Goal: Complete application form: Complete application form

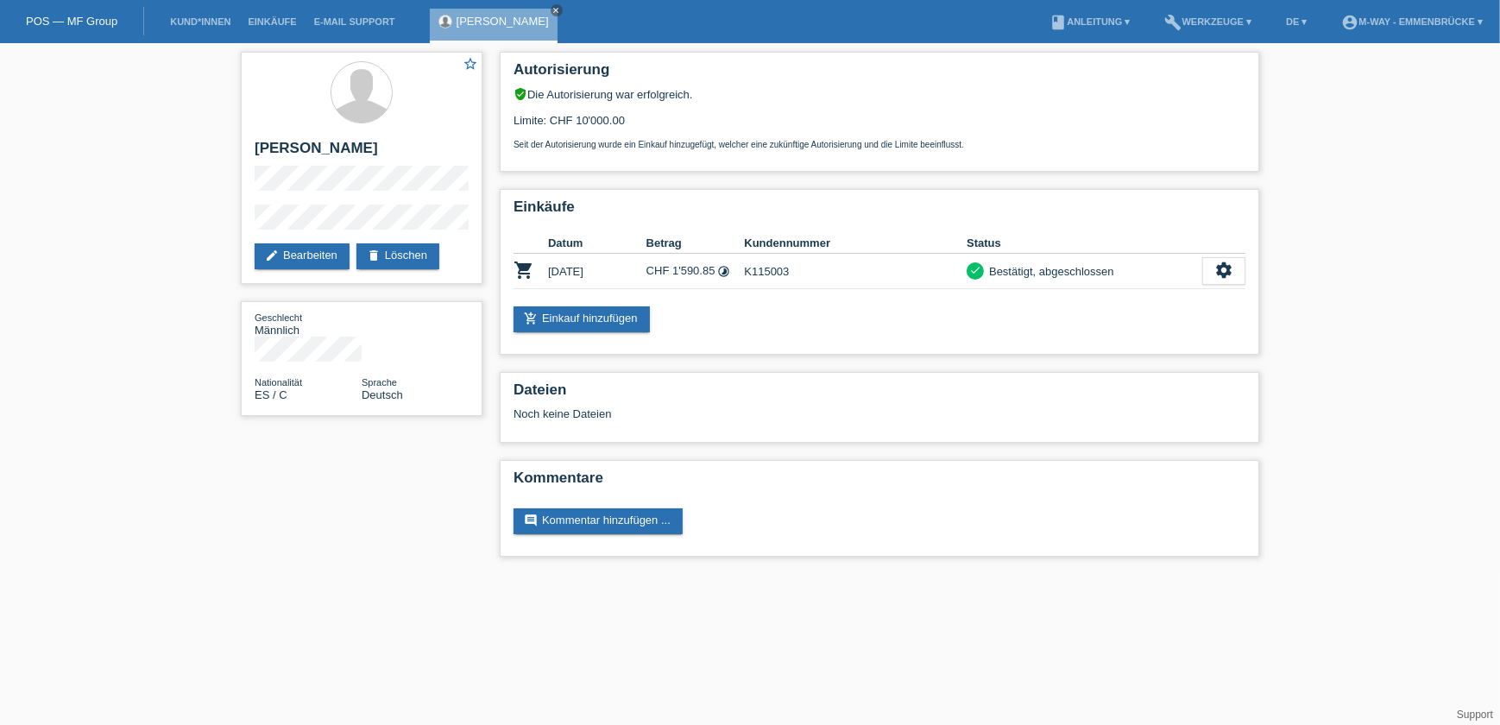
click at [216, 16] on li "Kund*innen" at bounding box center [200, 22] width 78 height 44
click at [186, 19] on link "Kund*innen" at bounding box center [200, 21] width 78 height 10
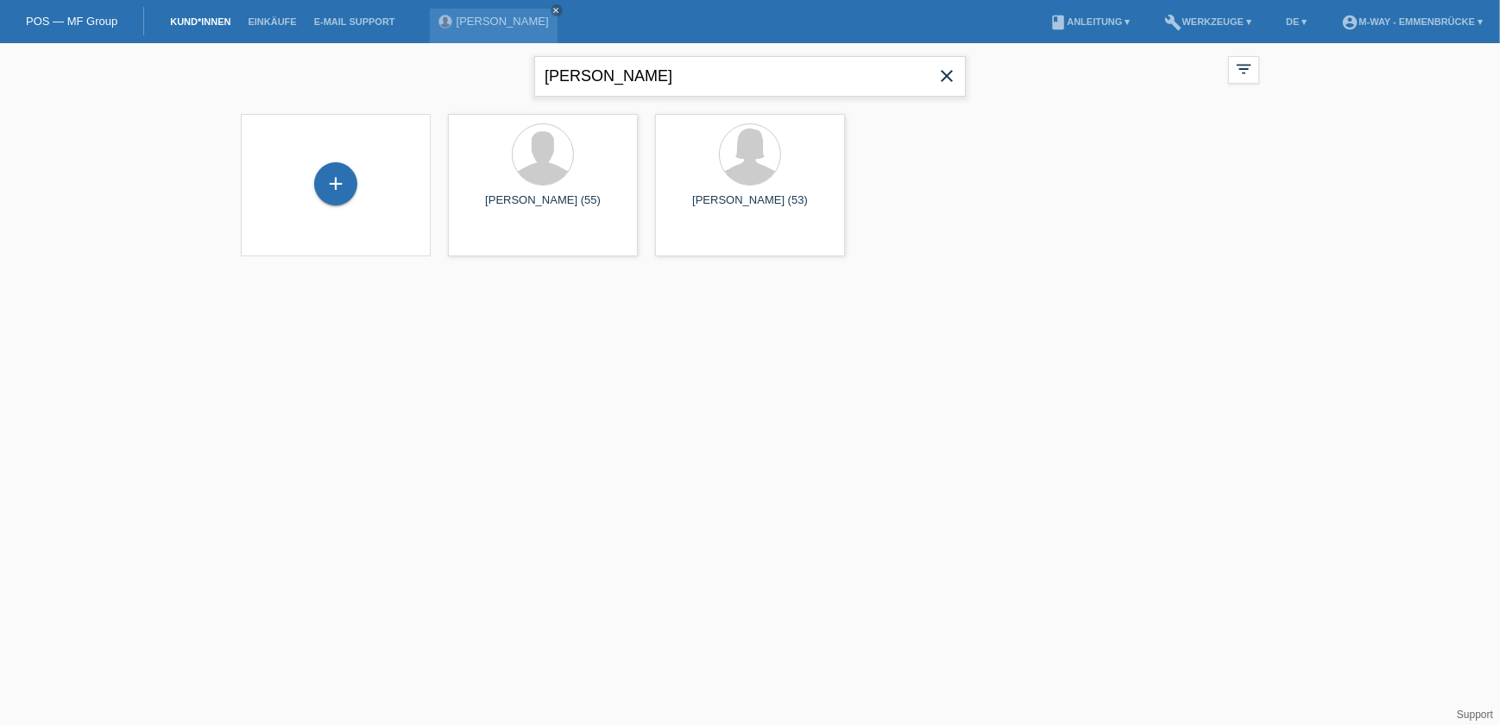
drag, startPoint x: 641, startPoint y: 72, endPoint x: 493, endPoint y: 72, distance: 148.4
click at [493, 72] on div "oscar garcia close filter_list view_module Alle Kund*innen anzeigen star Markie…" at bounding box center [750, 74] width 1036 height 62
click at [334, 189] on div "+" at bounding box center [335, 183] width 43 height 43
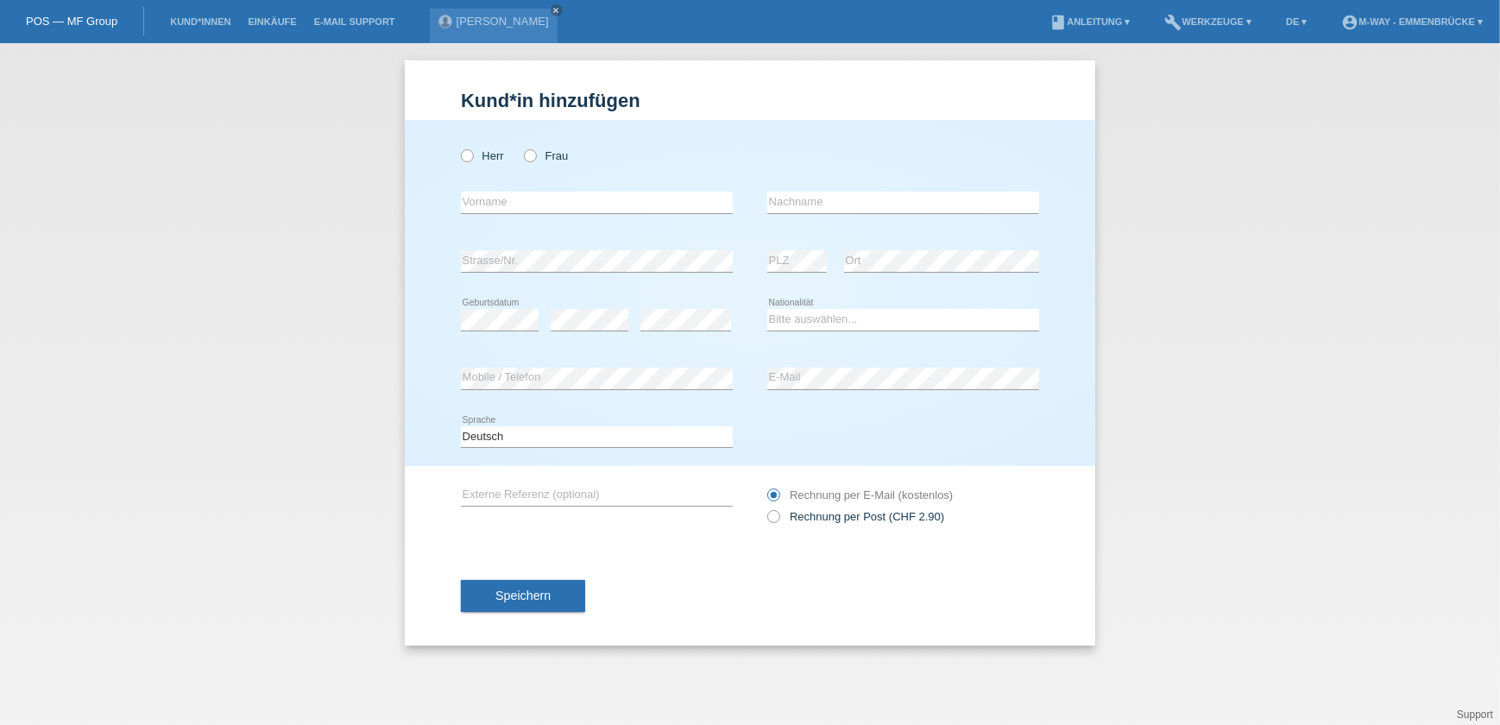
click at [466, 162] on div "Herr Frau" at bounding box center [597, 155] width 272 height 35
click at [458, 147] on icon at bounding box center [458, 147] width 0 height 0
click at [469, 156] on input "Herr" at bounding box center [466, 154] width 11 height 11
radio input "true"
click at [568, 206] on input "text" at bounding box center [597, 203] width 272 height 22
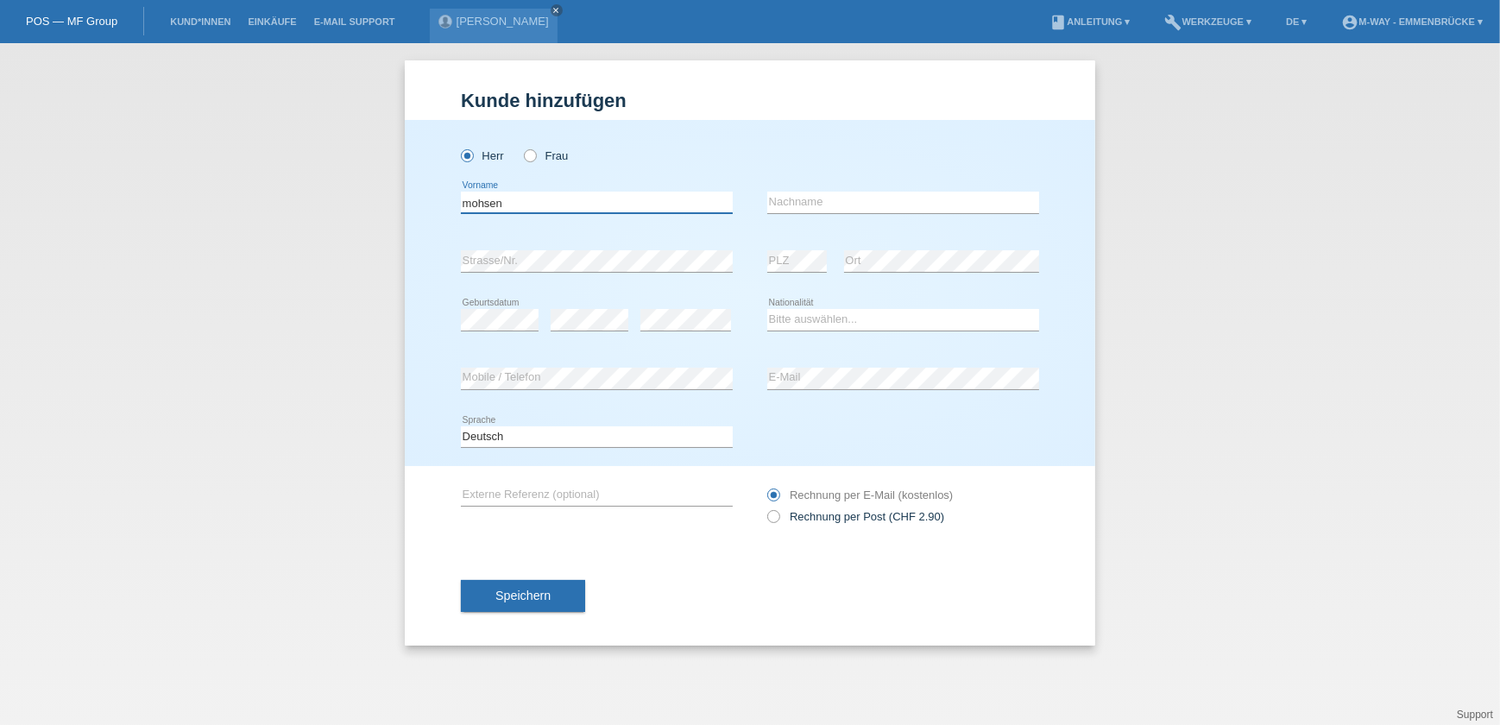
type input "mohsen"
click at [883, 205] on input "text" at bounding box center [903, 203] width 272 height 22
type input "sarhan"
click at [926, 227] on div "sarhan error Nachname" at bounding box center [903, 202] width 272 height 59
click at [802, 318] on select "Bitte auswählen... Schweiz Deutschland Liechtenstein Österreich ------------ Af…" at bounding box center [903, 319] width 272 height 21
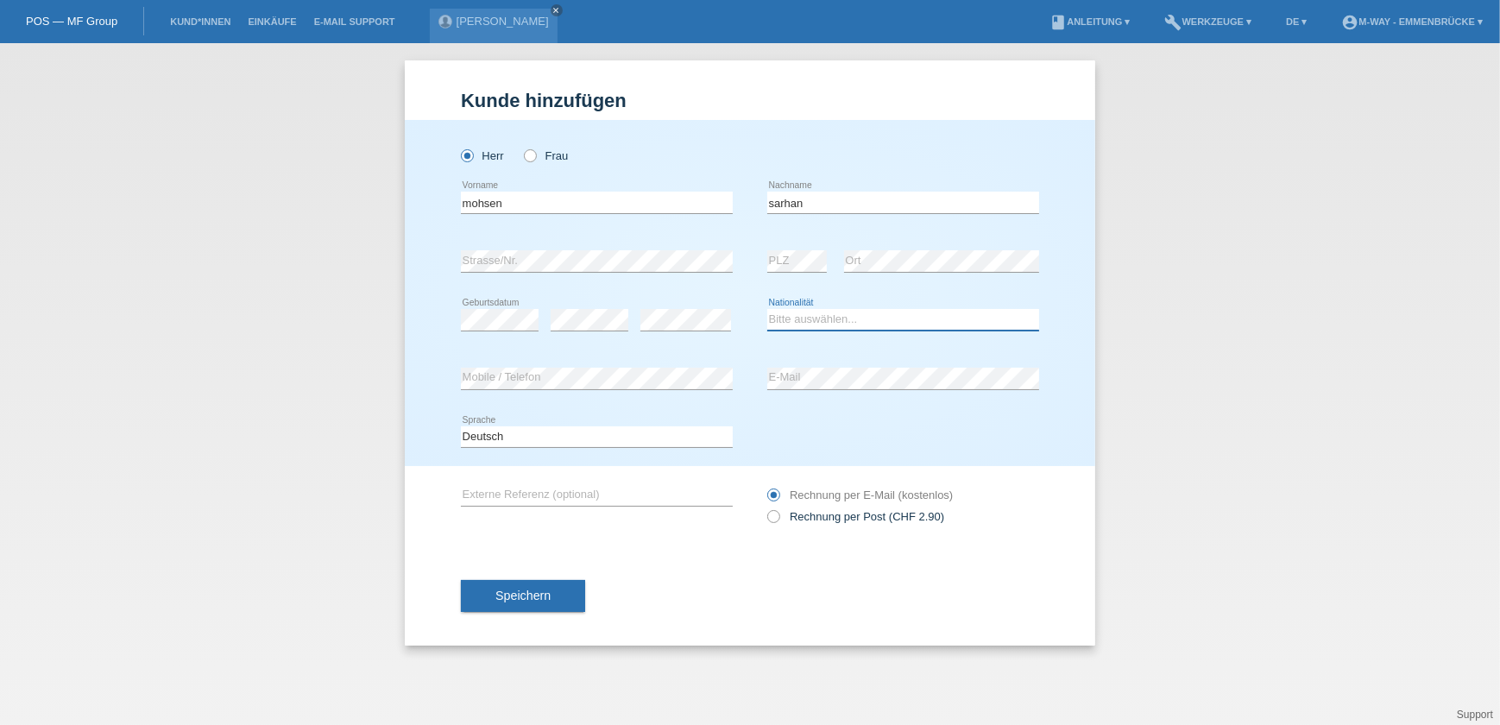
select select "EG"
click at [767, 309] on select "Bitte auswählen... Schweiz Deutschland Liechtenstein Österreich ------------ Af…" at bounding box center [903, 319] width 272 height 21
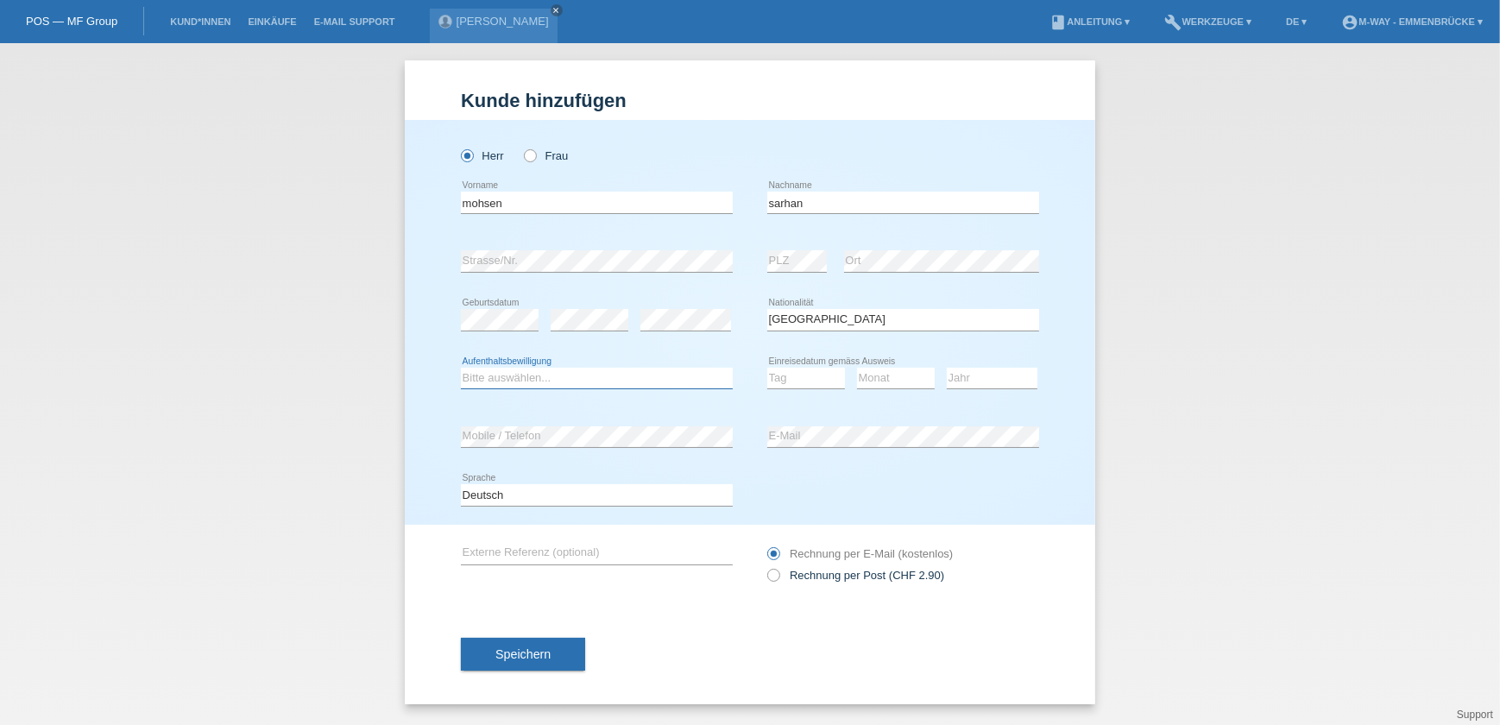
click at [537, 384] on select "Bitte auswählen... C B B - Flüchtlingsstatus Andere" at bounding box center [597, 378] width 272 height 21
select select "B"
click at [461, 368] on select "Bitte auswählen... C B B - Flüchtlingsstatus Andere" at bounding box center [597, 378] width 272 height 21
click at [548, 373] on select "Bitte auswählen... C B B - Flüchtlingsstatus Andere" at bounding box center [597, 378] width 272 height 21
click at [461, 368] on select "Bitte auswählen... C B B - Flüchtlingsstatus Andere" at bounding box center [597, 378] width 272 height 21
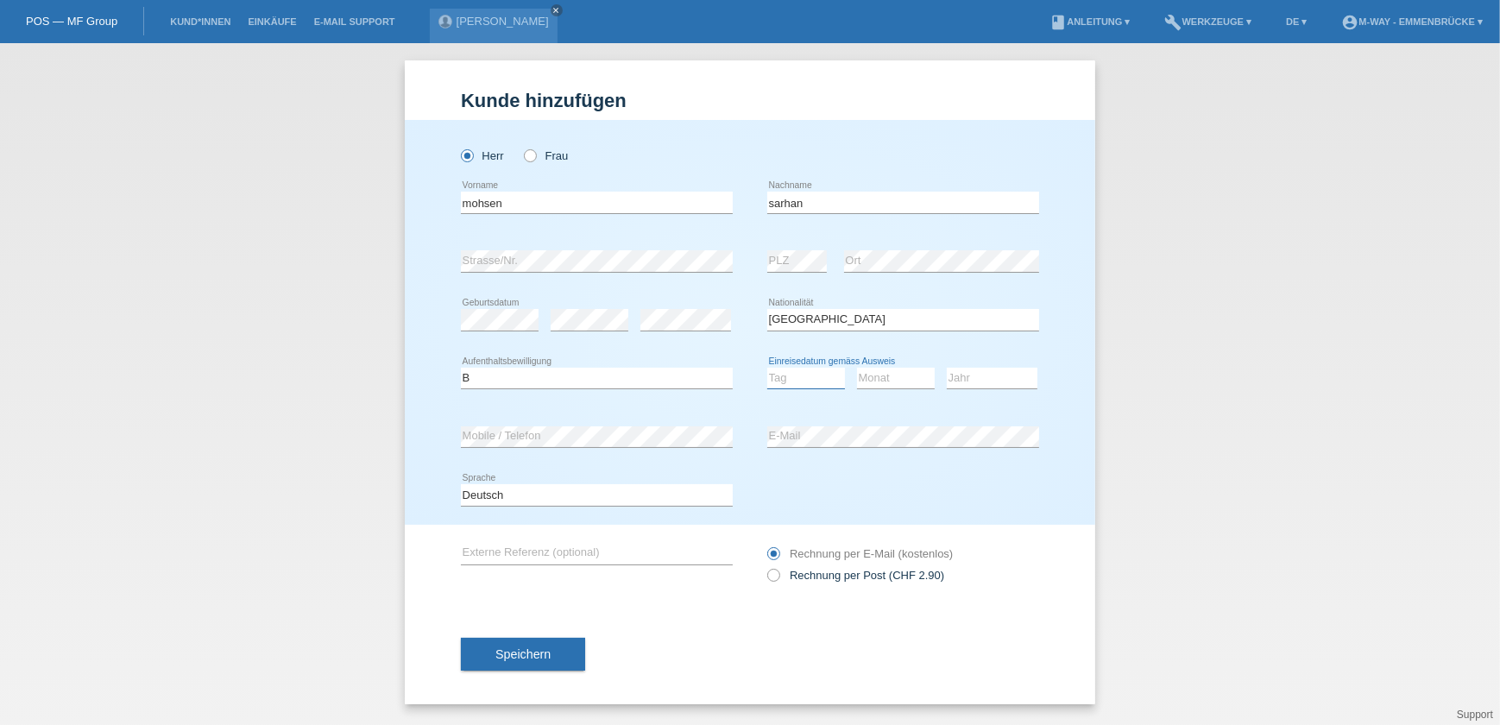
click at [780, 377] on select "Tag 01 02 03 04 05 06 07 08 09 10 11" at bounding box center [806, 378] width 78 height 21
click at [900, 417] on div "error E-Mail" at bounding box center [903, 436] width 272 height 59
click at [777, 377] on select "Tag 01 02 03 04 05 06 07 08 09 10 11" at bounding box center [806, 378] width 78 height 21
select select "11"
click at [767, 368] on select "Tag 01 02 03 04 05 06 07 08 09 10 11" at bounding box center [806, 378] width 78 height 21
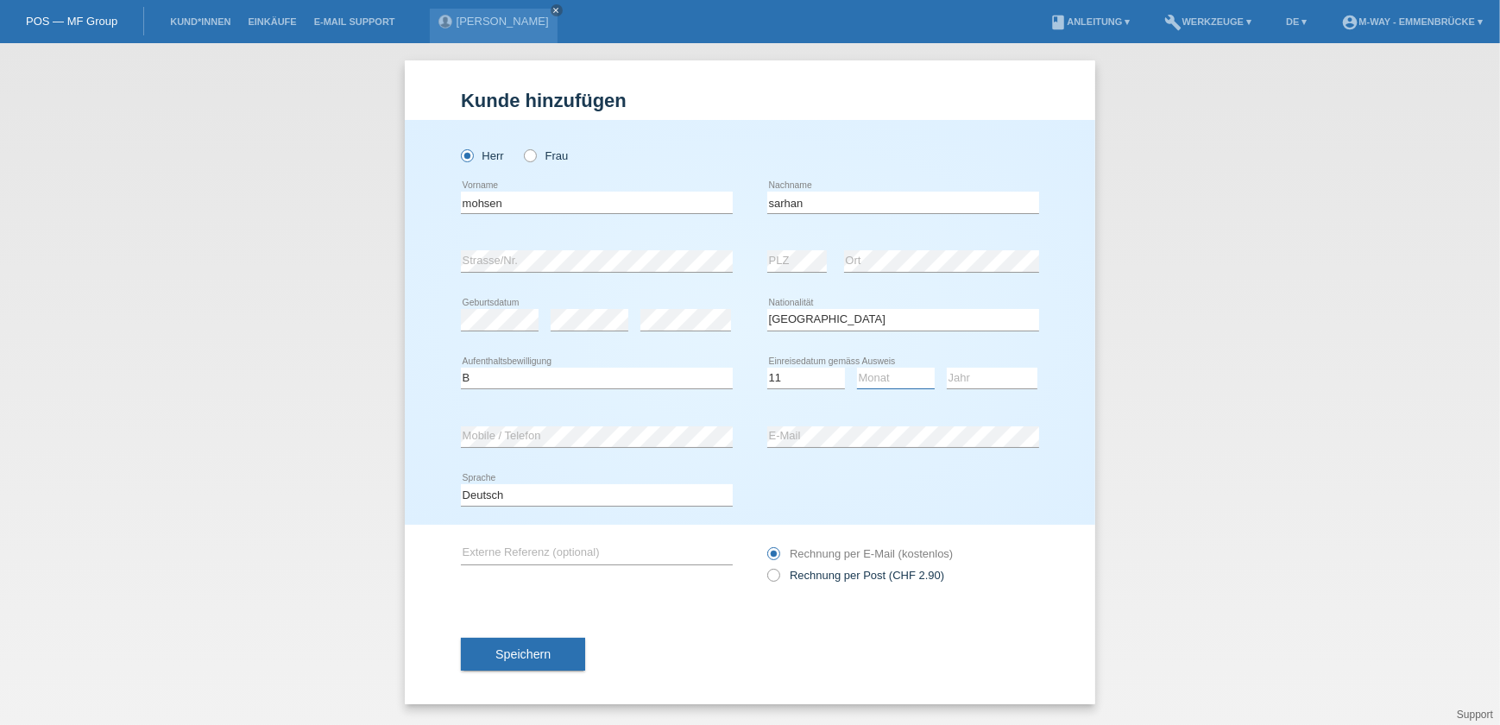
click at [883, 378] on select "Monat 01 02 03 04 05 06 07 08 09 10 11" at bounding box center [896, 378] width 78 height 21
select select "07"
click at [857, 368] on select "Monat 01 02 03 04 05 06 07 08 09 10 11" at bounding box center [896, 378] width 78 height 21
click at [975, 370] on select "Jahr 2025 2024 2023 2022 2021 2020 2019 2018 2017 2016 2015 2014 2013 2012 2011…" at bounding box center [992, 378] width 91 height 21
select select "2020"
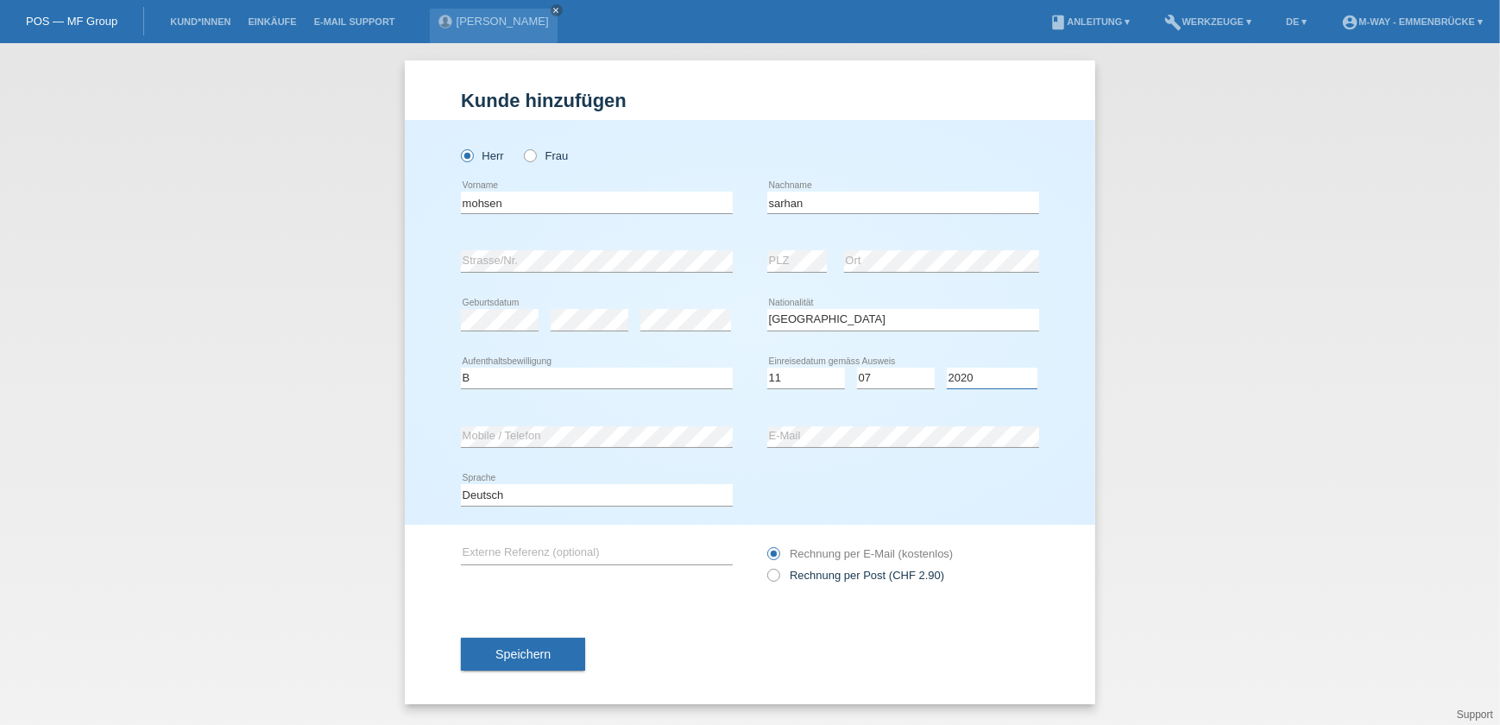
click at [947, 368] on select "Jahr 2025 2024 2023 2022 2021 2020 2019 2018 2017 2016 2015 2014 2013 2012 2011…" at bounding box center [992, 378] width 91 height 21
click at [947, 397] on div "Jahr 2025 2024 2023 2022 2021 2020 2019 2018 2017" at bounding box center [992, 378] width 91 height 59
click at [503, 493] on select "Deutsch Français Italiano English" at bounding box center [597, 494] width 272 height 21
select select "en"
click at [461, 484] on select "Deutsch Français Italiano English" at bounding box center [597, 494] width 272 height 21
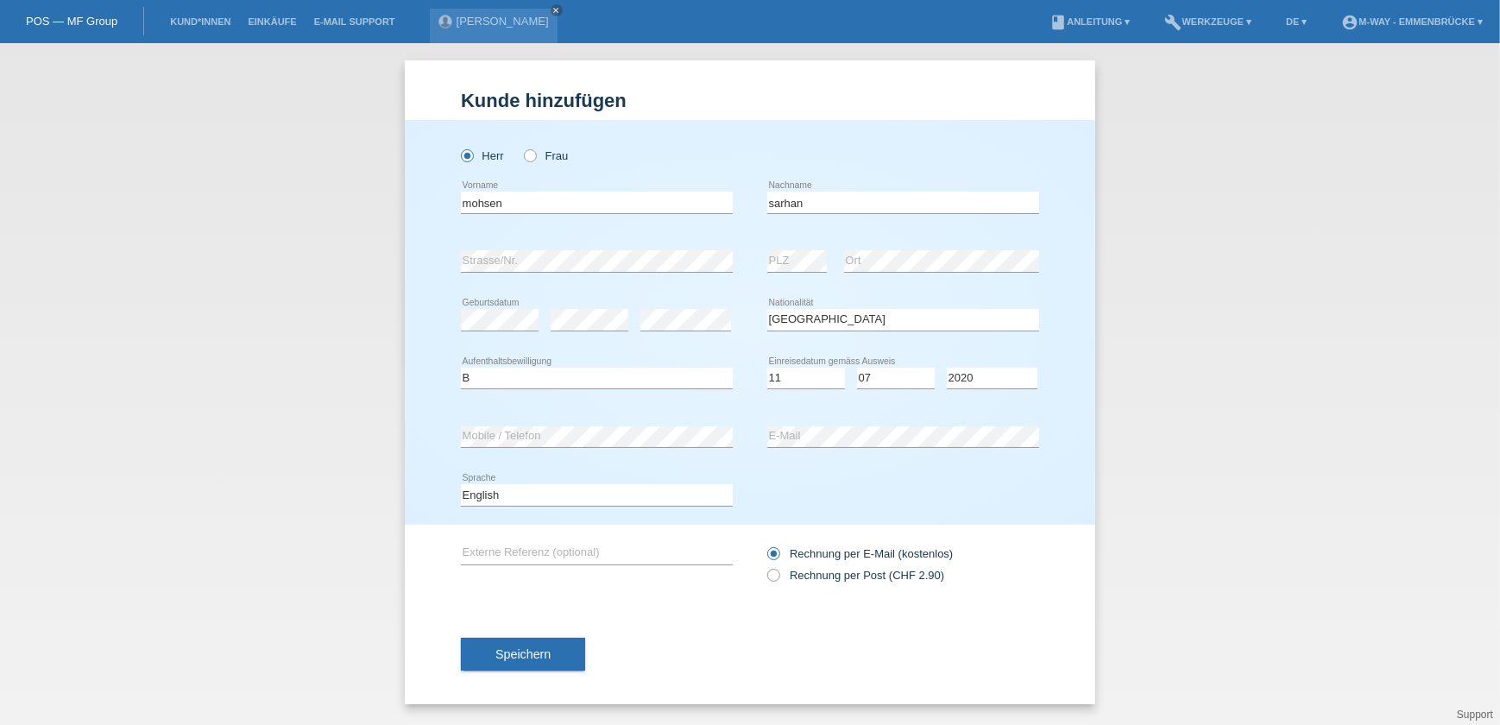
click at [599, 521] on div "Deutsch Français Italiano English error Sprache" at bounding box center [597, 495] width 272 height 59
click at [489, 639] on button "Speichern" at bounding box center [523, 654] width 124 height 33
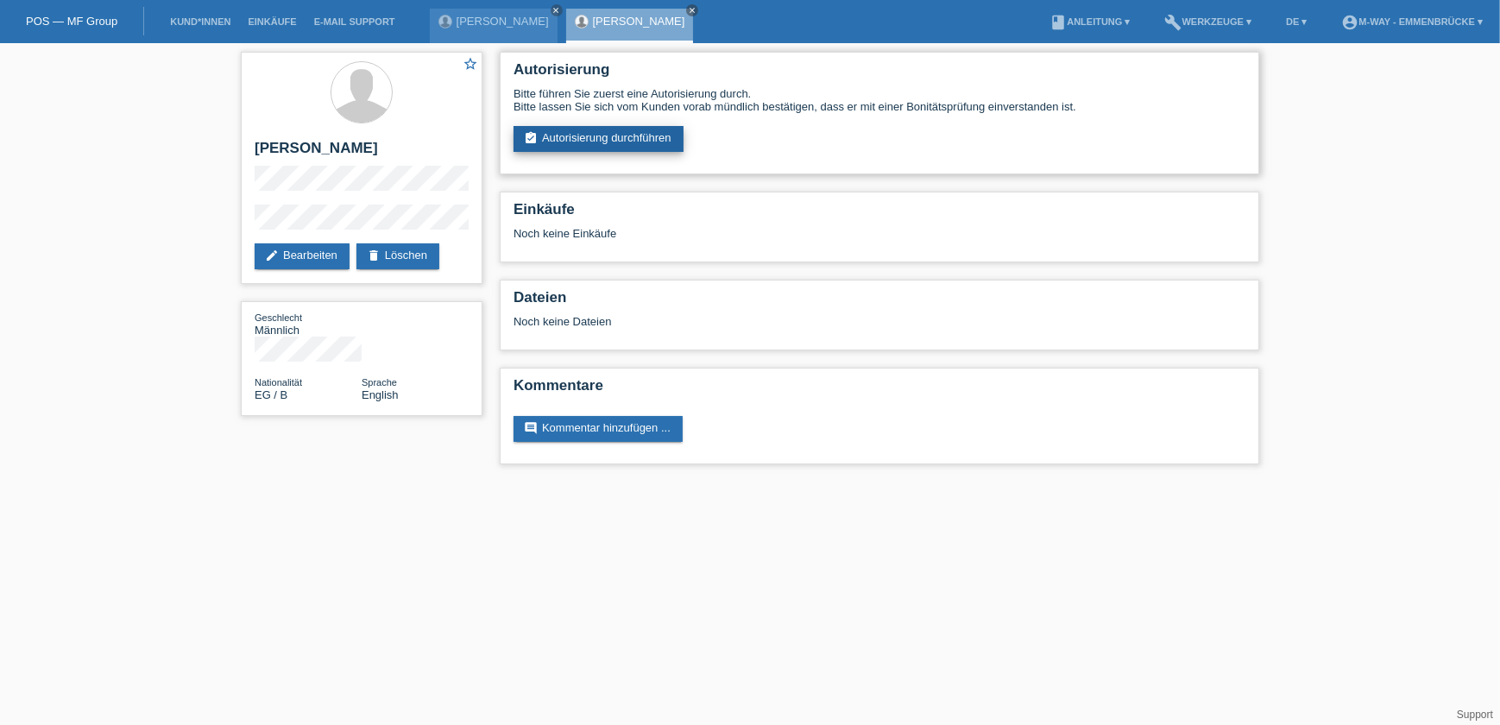
click at [593, 141] on link "assignment_turned_in Autorisierung durchführen" at bounding box center [598, 139] width 170 height 26
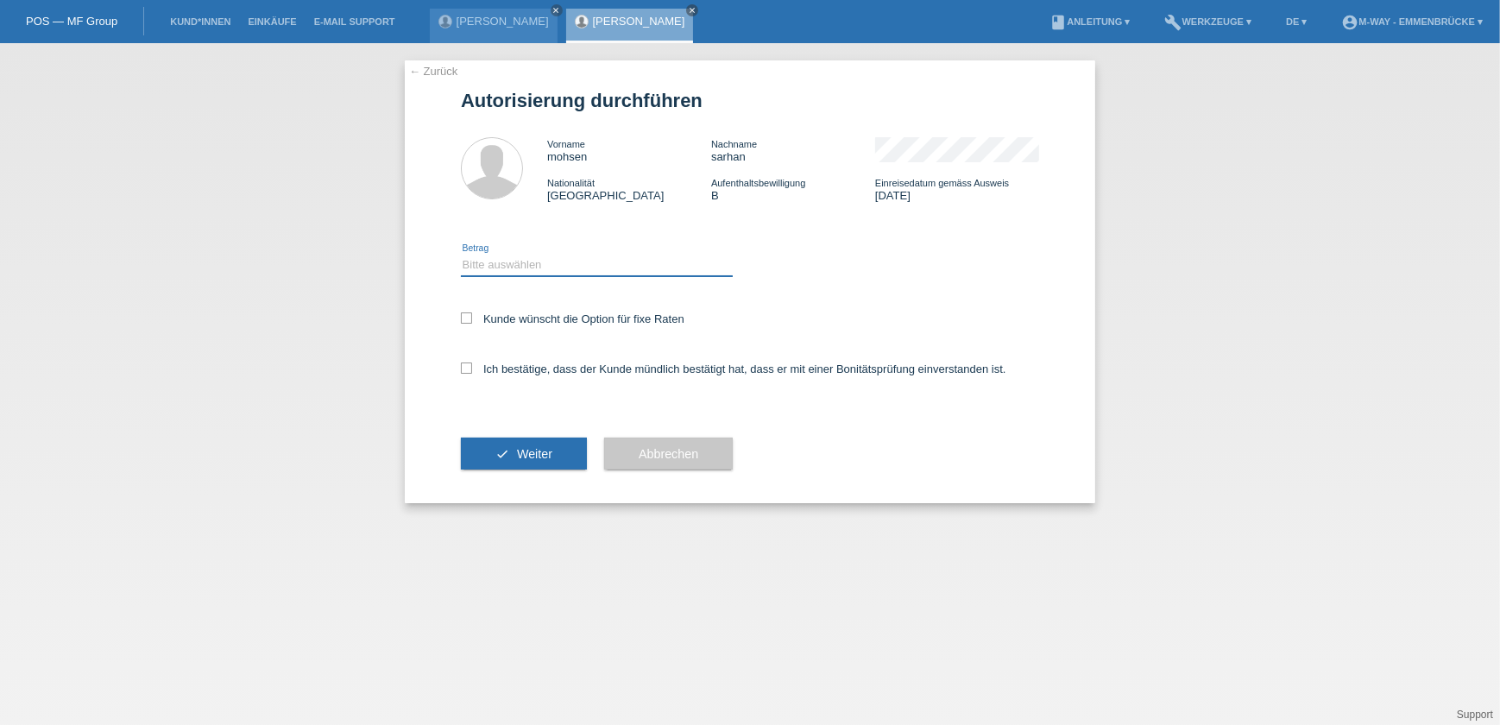
click at [517, 259] on select "Bitte auswählen CHF 1.00 - CHF 499.00 CHF 500.00 - CHF 1'999.00 CHF 2'000.00 - …" at bounding box center [597, 265] width 272 height 21
select select "3"
click at [461, 255] on select "Bitte auswählen CHF 1.00 - CHF 499.00 CHF 500.00 - CHF 1'999.00 CHF 2'000.00 - …" at bounding box center [597, 265] width 272 height 21
click at [468, 319] on icon at bounding box center [466, 317] width 11 height 11
click at [468, 319] on input "Kunde wünscht die Option für fixe Raten" at bounding box center [466, 317] width 11 height 11
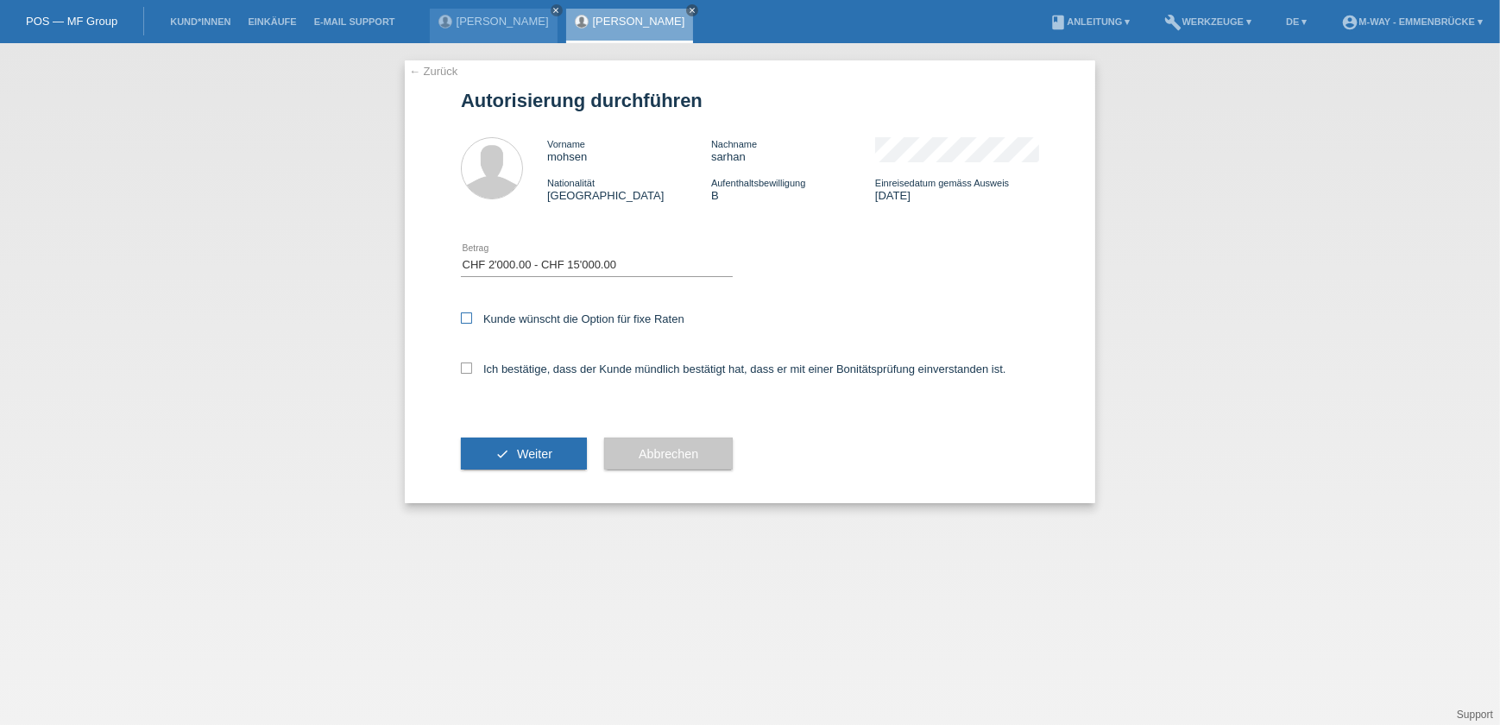
checkbox input "true"
click at [467, 372] on icon at bounding box center [466, 367] width 11 height 11
click at [467, 372] on input "Ich bestätige, dass der Kunde mündlich bestätigt hat, dass er mit einer Bonität…" at bounding box center [466, 367] width 11 height 11
checkbox input "true"
click at [543, 448] on span "Weiter" at bounding box center [534, 454] width 35 height 14
